Goal: Task Accomplishment & Management: Check status

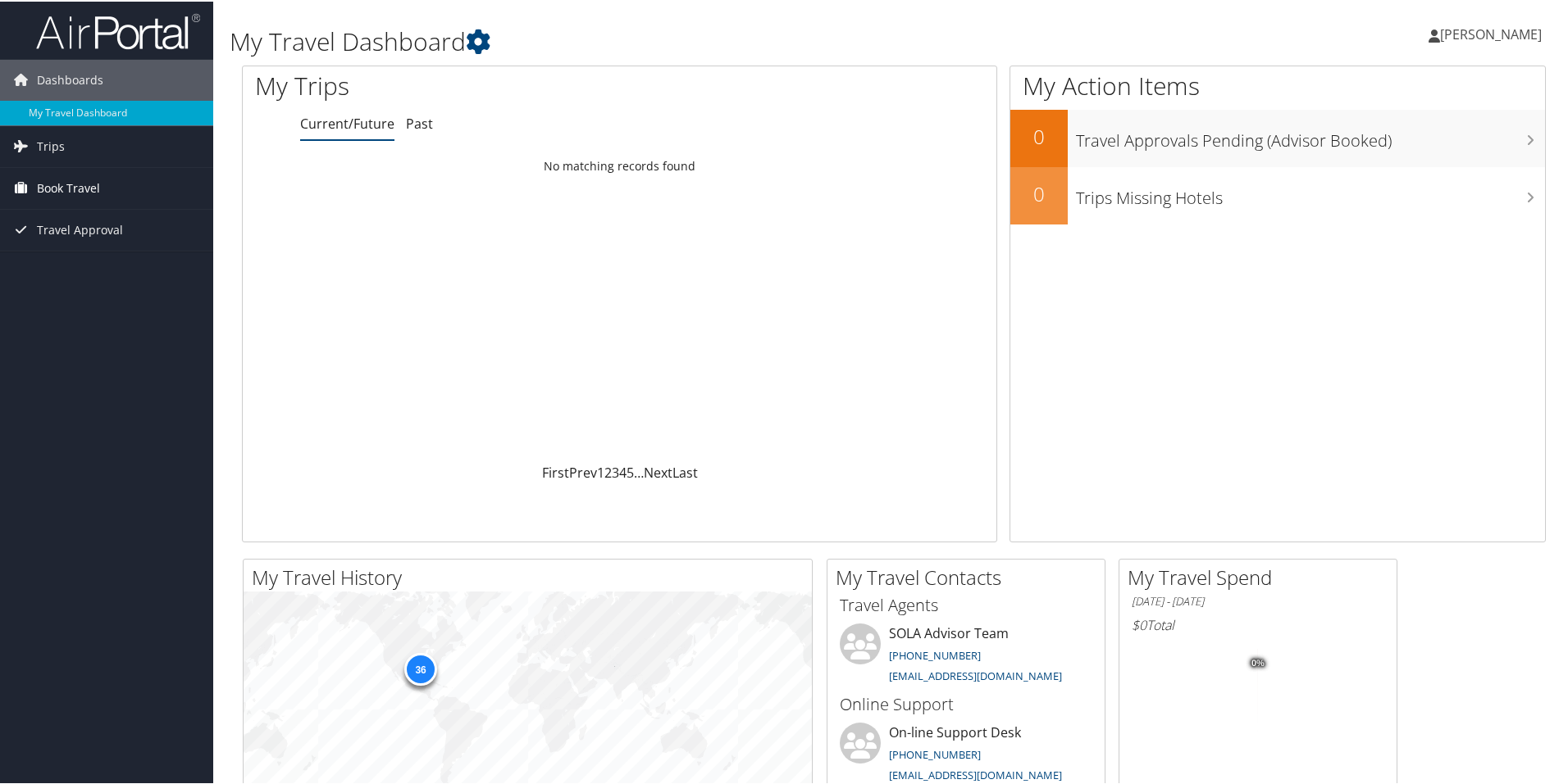
click at [41, 184] on span "Book Travel" at bounding box center [68, 187] width 63 height 41
click at [81, 243] on link "Book/Manage Online Trips" at bounding box center [106, 244] width 214 height 25
click at [65, 144] on link "Trips" at bounding box center [106, 146] width 214 height 41
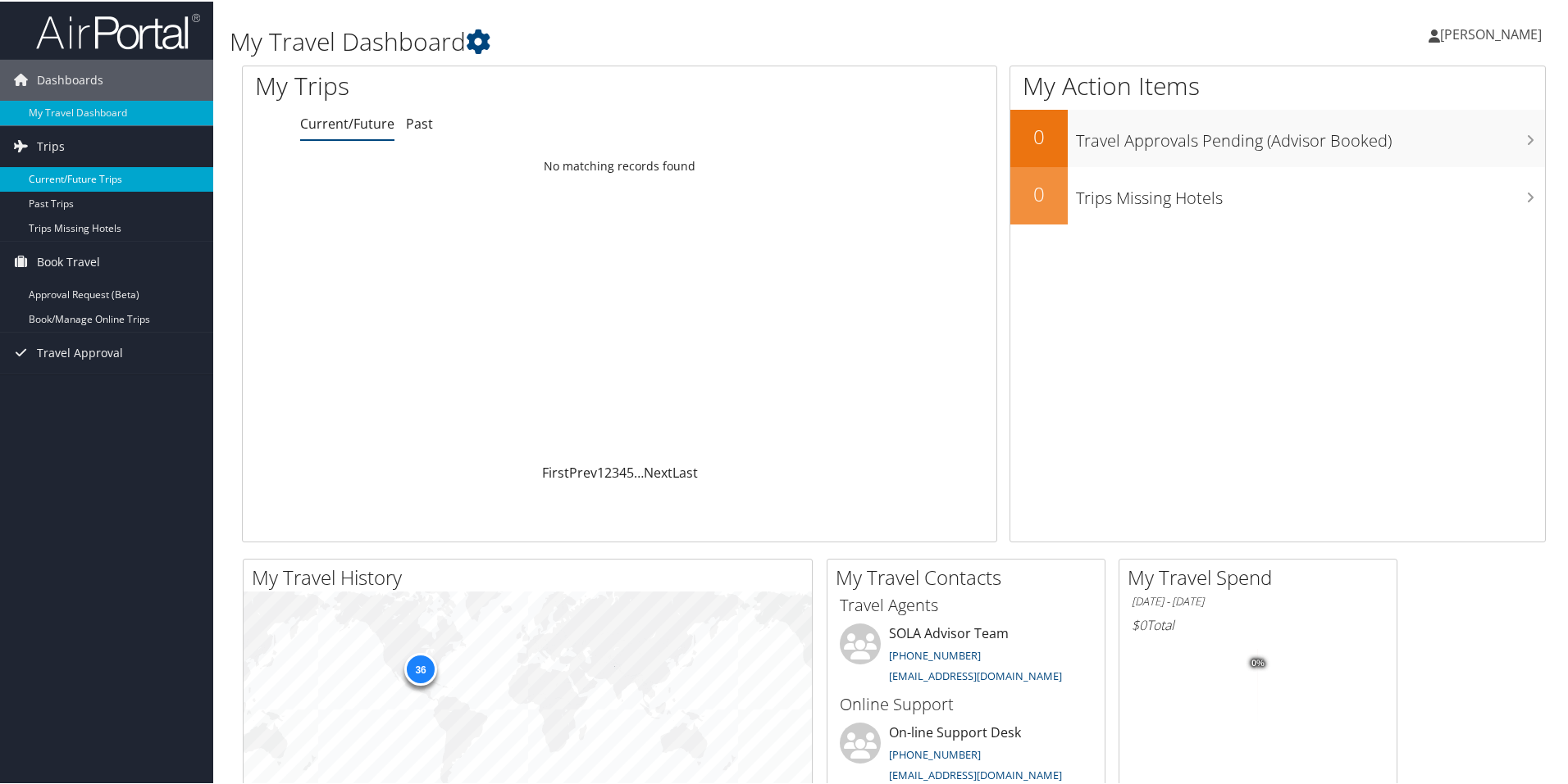
click at [61, 169] on link "Current/Future Trips" at bounding box center [106, 177] width 214 height 25
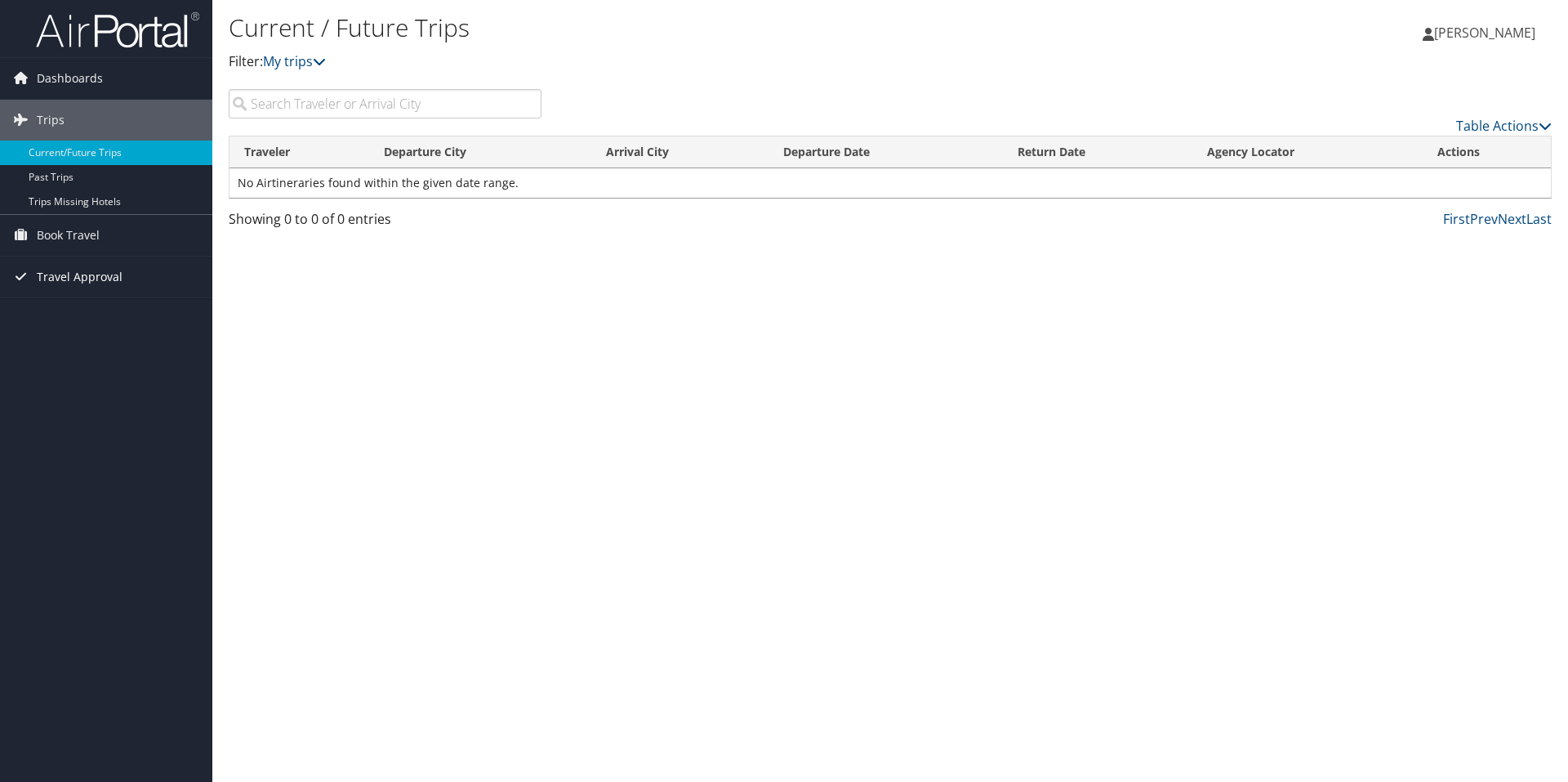
click at [70, 277] on span "Travel Approval" at bounding box center [78, 278] width 85 height 41
click at [71, 332] on link "Approved Trips" at bounding box center [106, 334] width 213 height 25
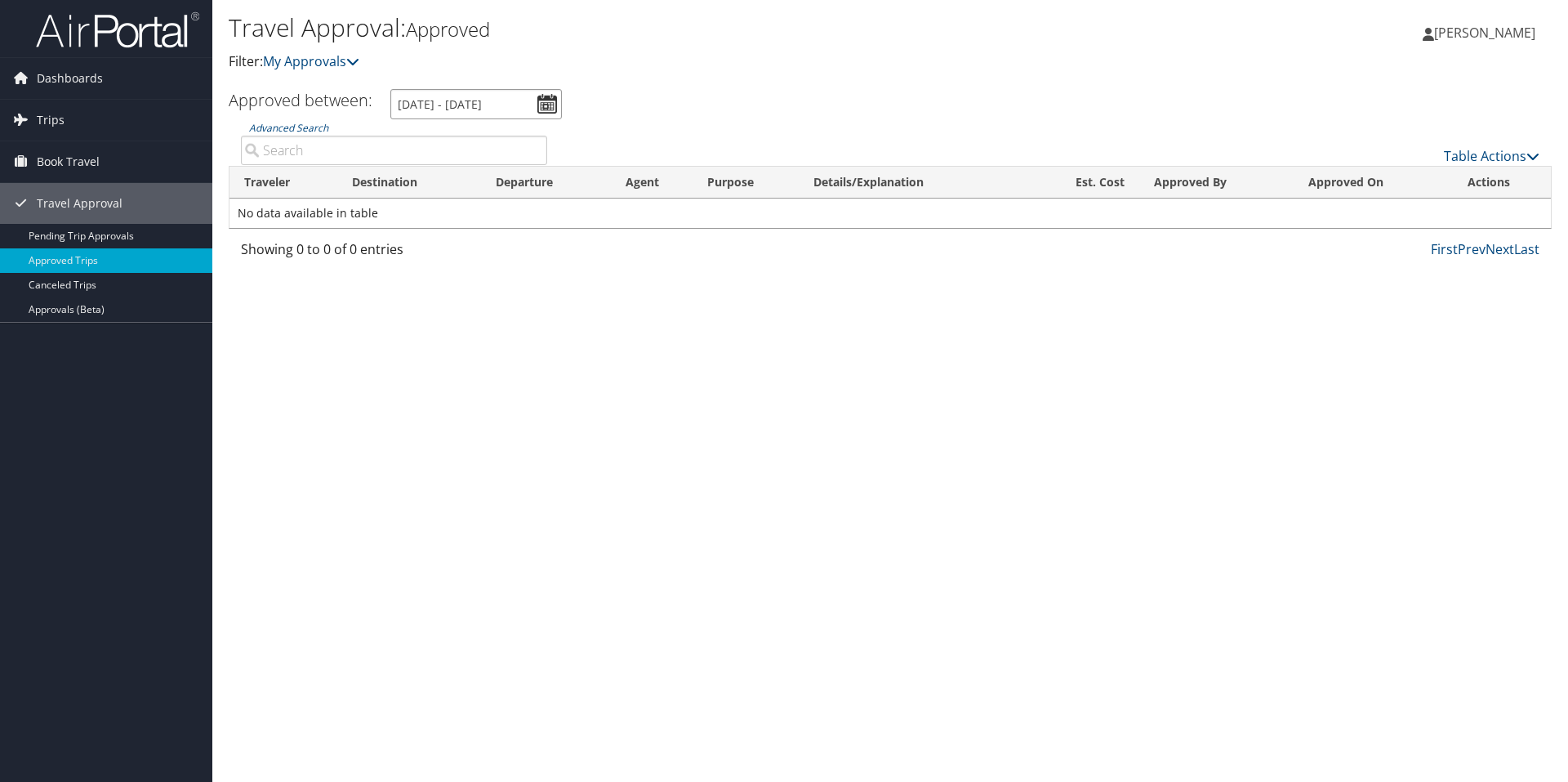
click at [545, 107] on input "8/4/2025 - 9/4/2025" at bounding box center [476, 104] width 172 height 30
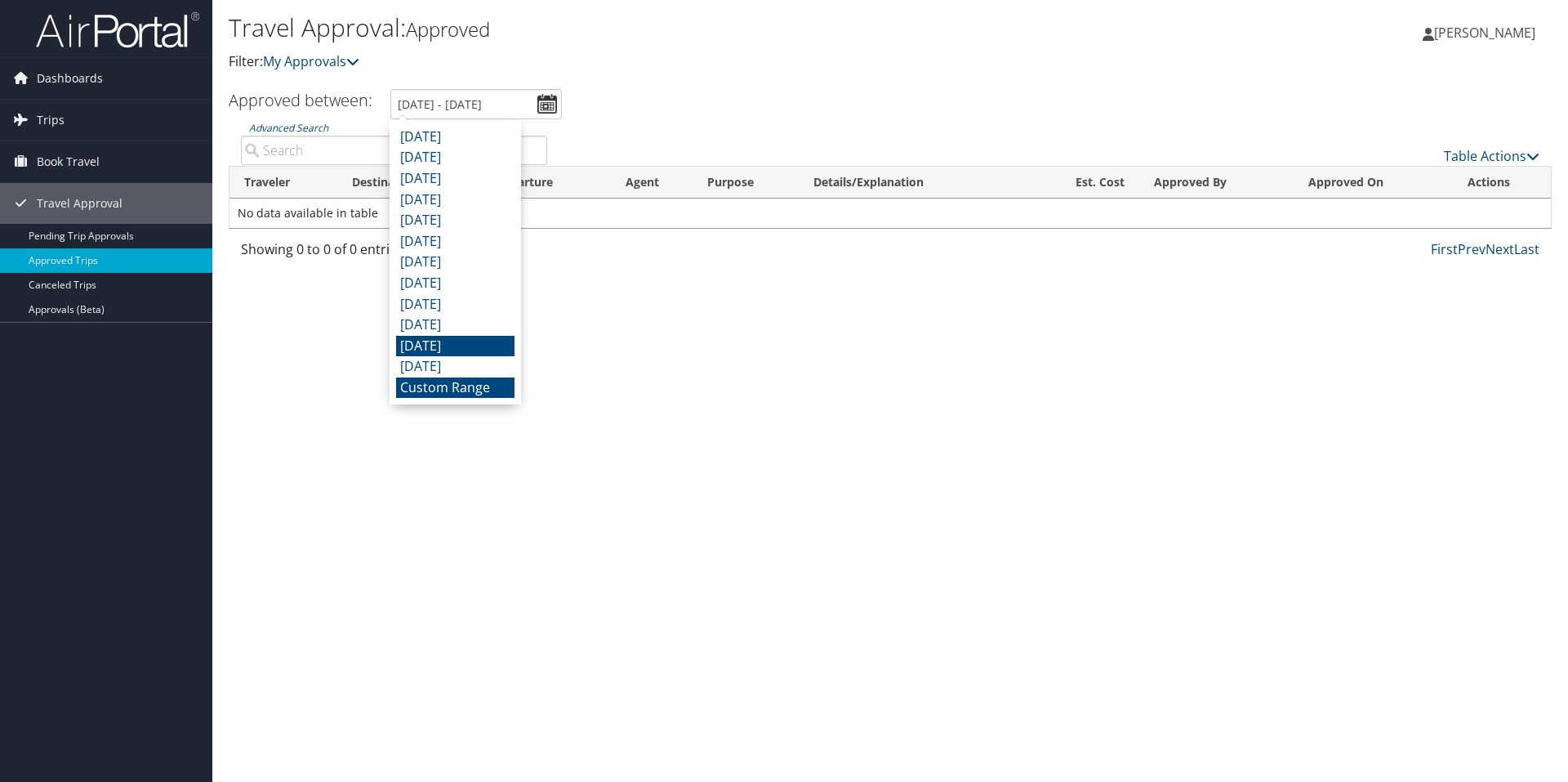
click at [440, 348] on li "October 2024" at bounding box center [455, 346] width 119 height 22
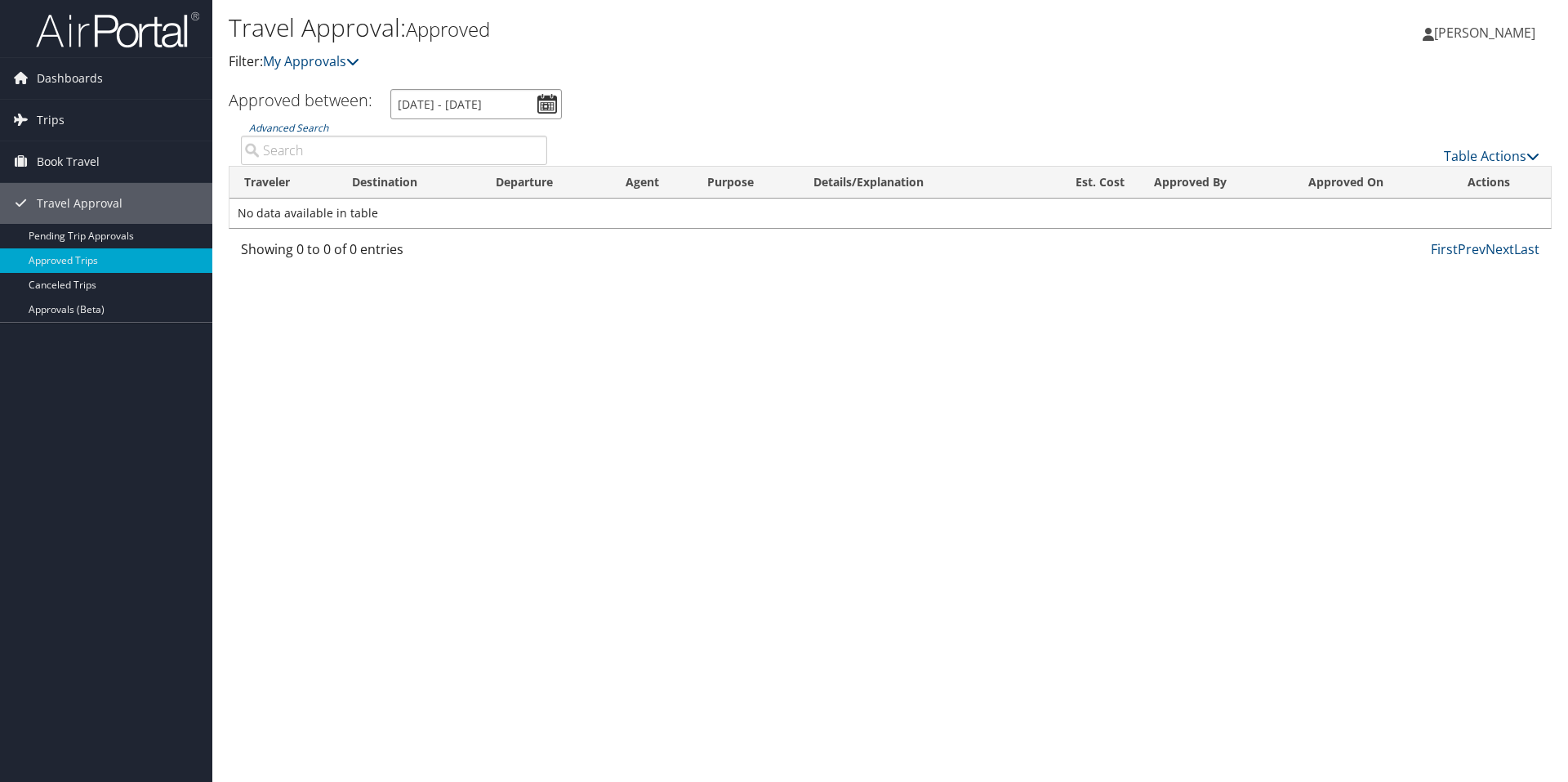
click at [544, 104] on input "10/1/2024 - 10/31/2024" at bounding box center [476, 104] width 172 height 30
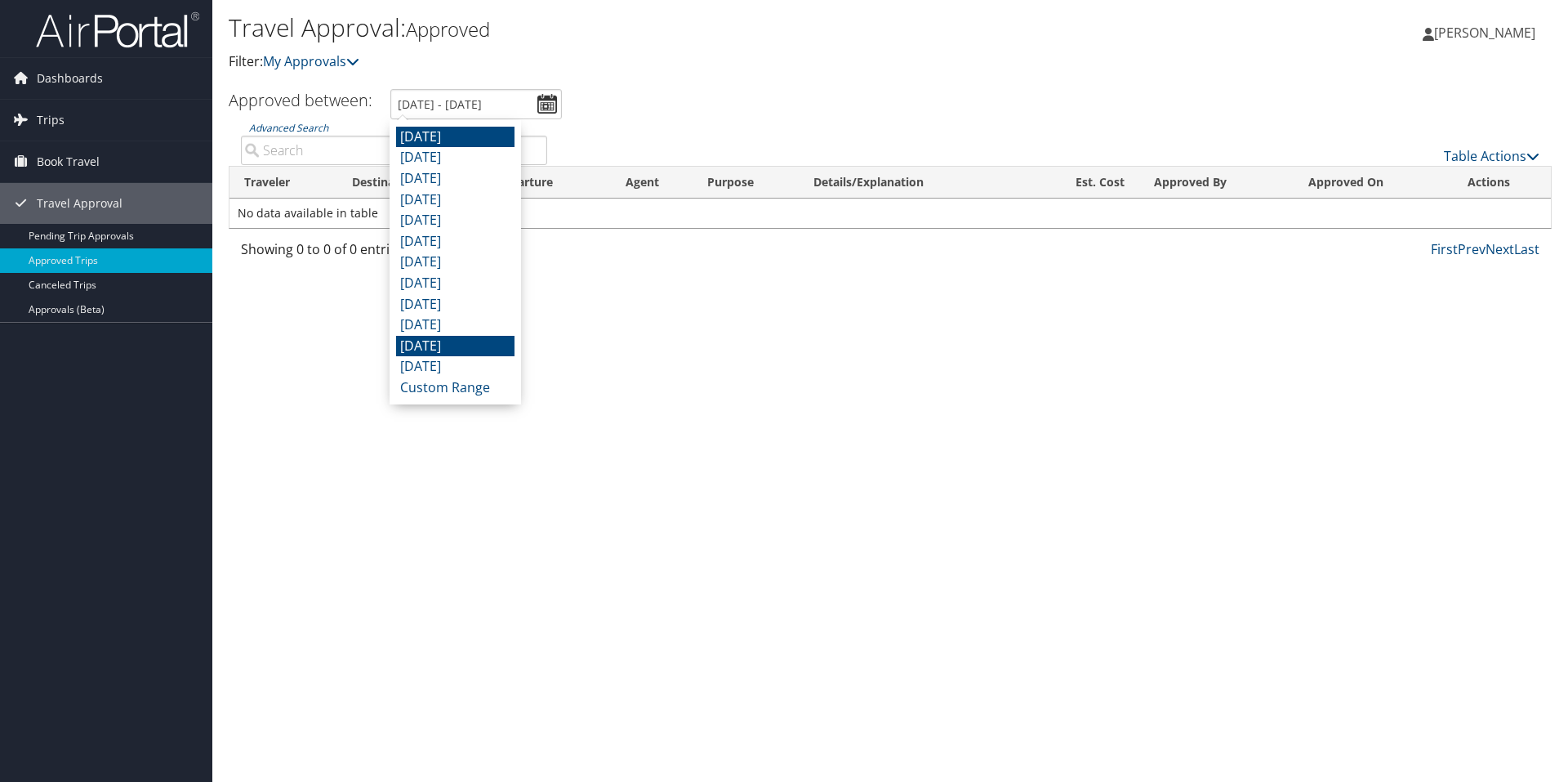
click at [463, 142] on li "August 2025" at bounding box center [455, 137] width 119 height 22
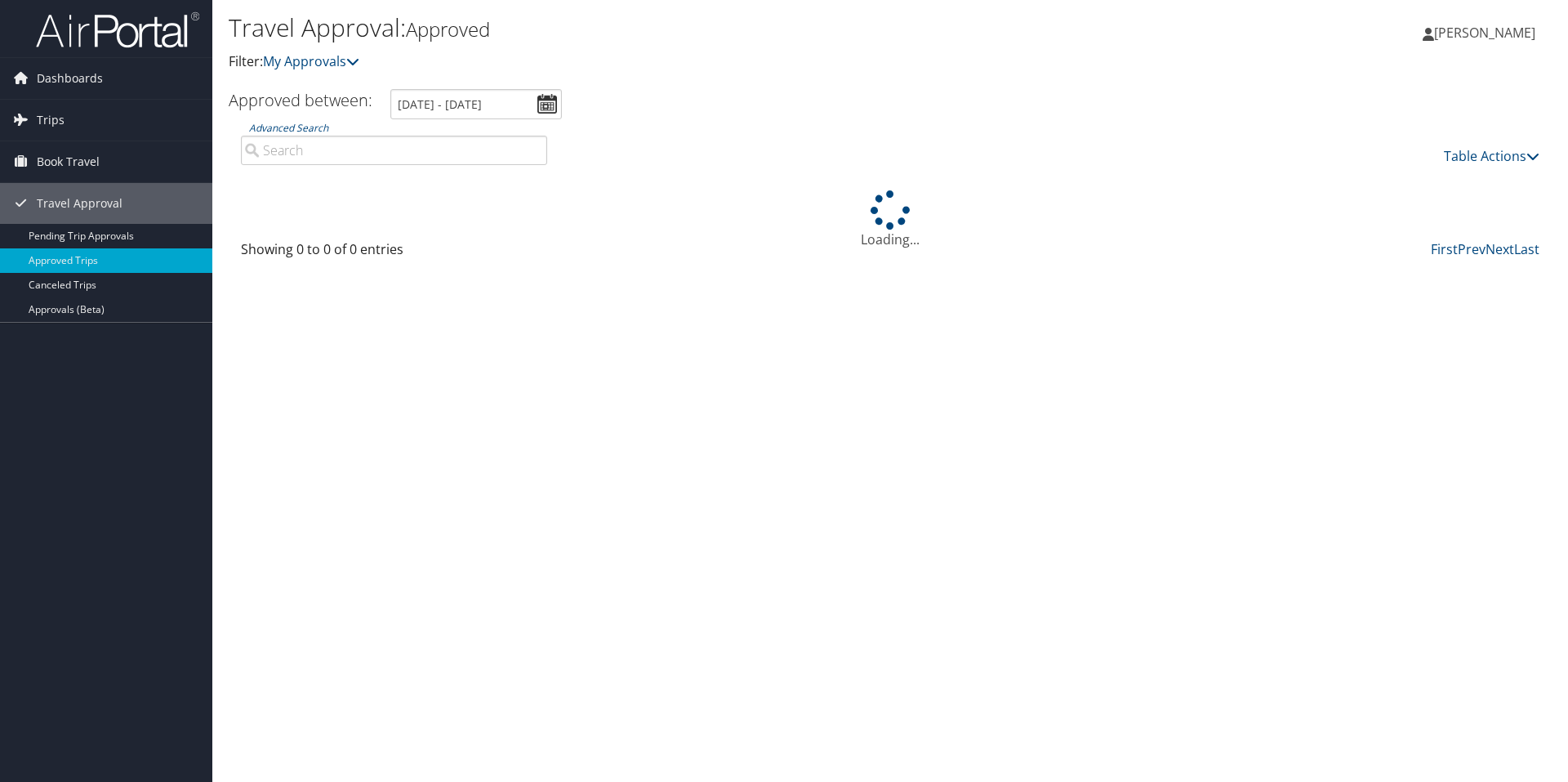
type input "8/1/2025 - 8/31/2025"
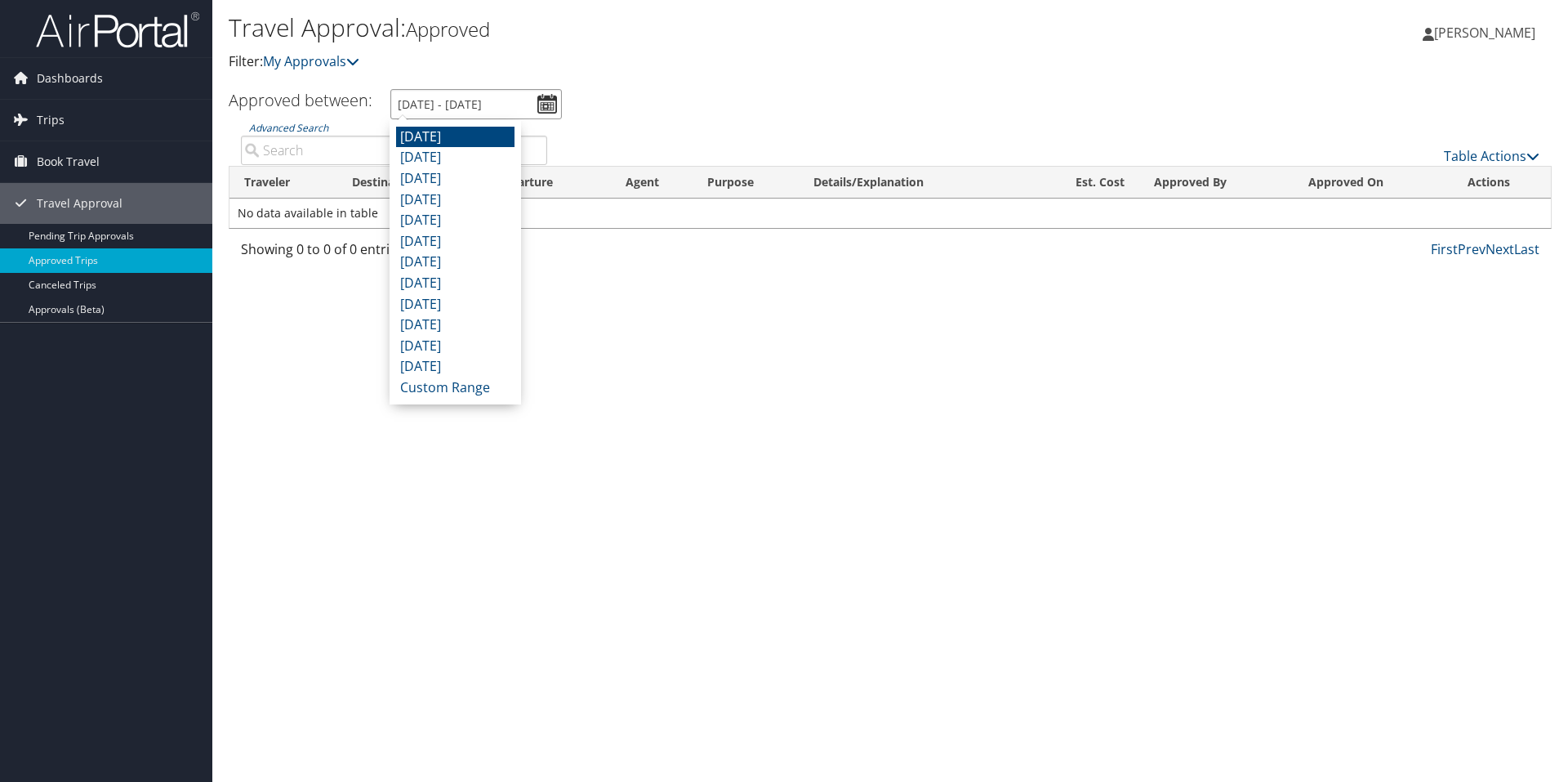
click at [550, 110] on input "8/1/2025 - 8/31/2025" at bounding box center [476, 104] width 172 height 30
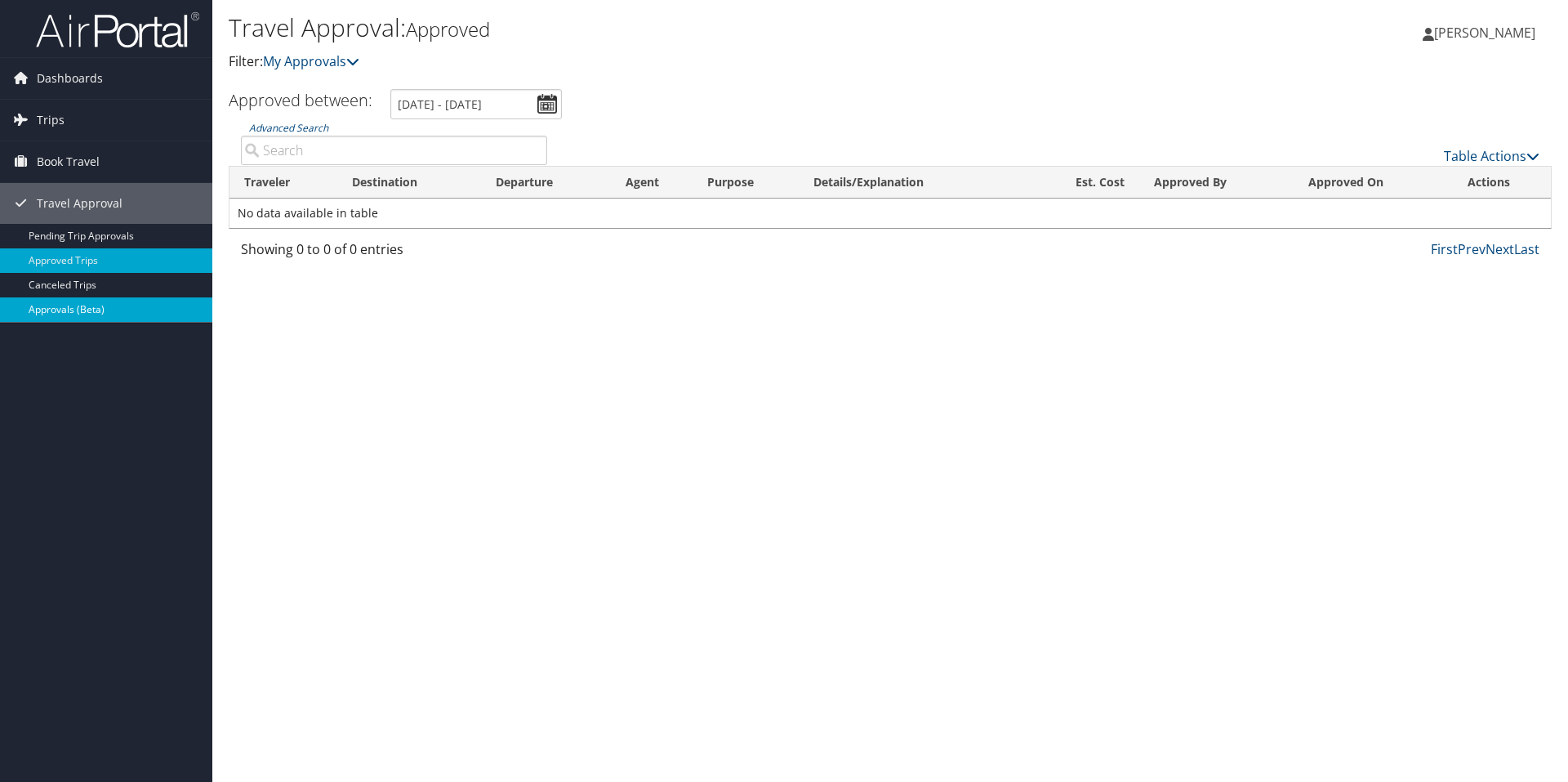
click at [72, 306] on link "Approvals (Beta)" at bounding box center [106, 309] width 213 height 25
